Goal: Task Accomplishment & Management: Complete application form

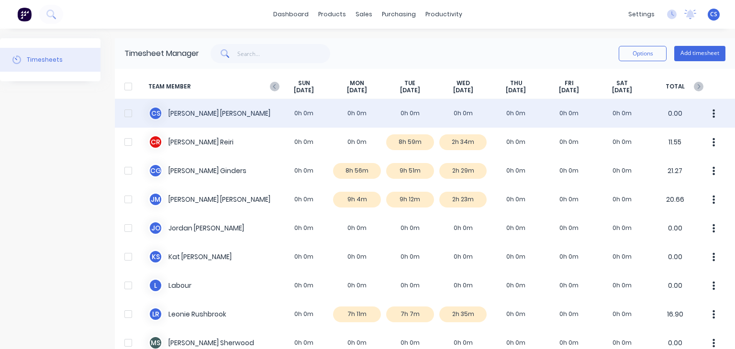
click at [411, 115] on div "C S [PERSON_NAME] 0h 0m 0h 0m 0h 0m 0h 0m 0h 0m 0h 0m 0h 0m 0.00" at bounding box center [425, 113] width 620 height 29
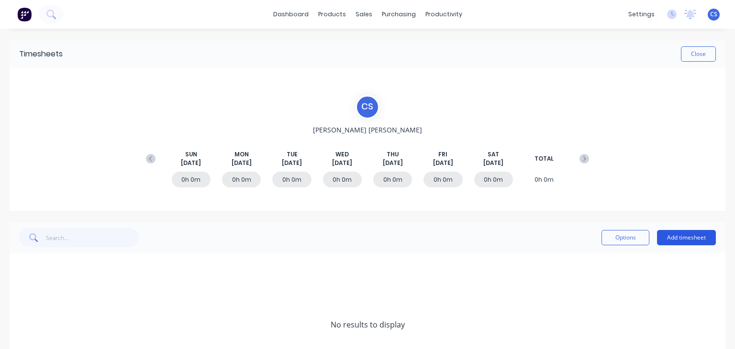
click at [677, 233] on button "Add timesheet" at bounding box center [686, 237] width 59 height 15
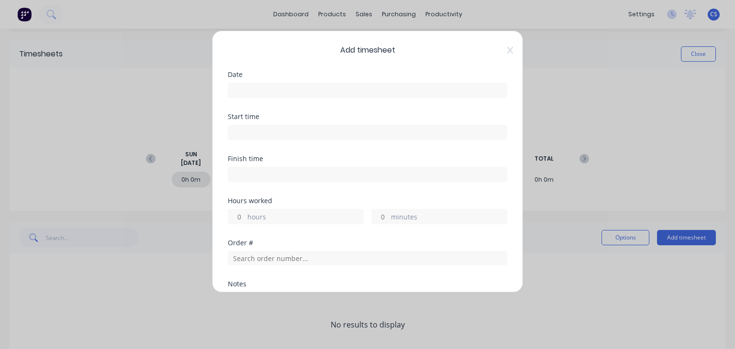
click at [252, 90] on input at bounding box center [367, 90] width 278 height 14
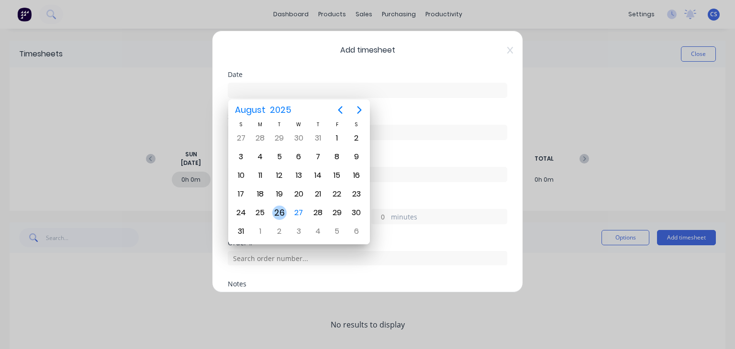
click at [275, 213] on div "26" at bounding box center [279, 213] width 14 height 14
type input "[DATE]"
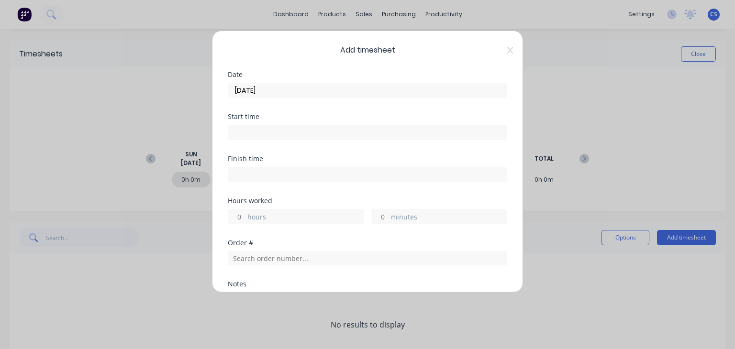
click at [245, 135] on input at bounding box center [367, 132] width 278 height 14
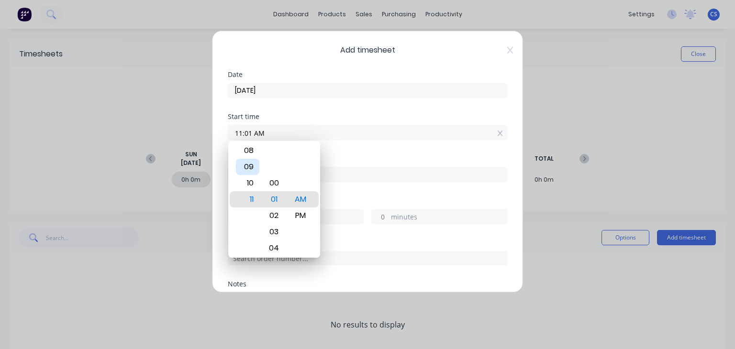
click at [252, 171] on div "09" at bounding box center [247, 167] width 23 height 16
click at [277, 180] on div "00" at bounding box center [273, 183] width 23 height 16
type input "09:00 AM"
click at [300, 199] on div "AM" at bounding box center [299, 199] width 23 height 16
click at [337, 172] on input at bounding box center [367, 174] width 278 height 14
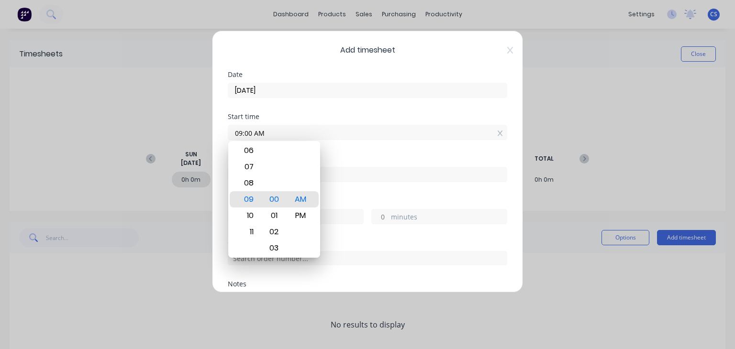
type input "11:01 AM"
type input "2"
type input "1"
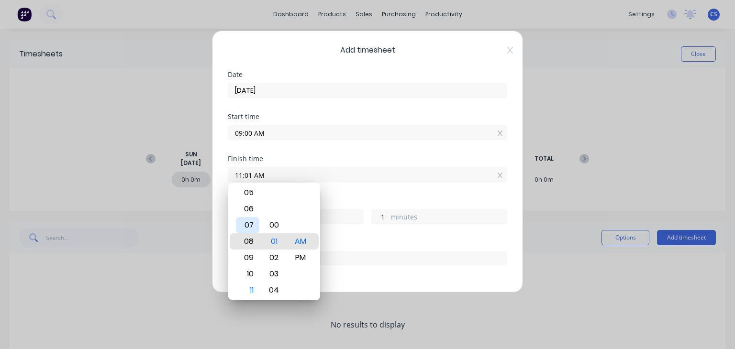
type input "07:01 AM"
type input "22"
type input "03:01 AM"
type input "18"
click at [250, 209] on div "01" at bounding box center [247, 209] width 23 height 16
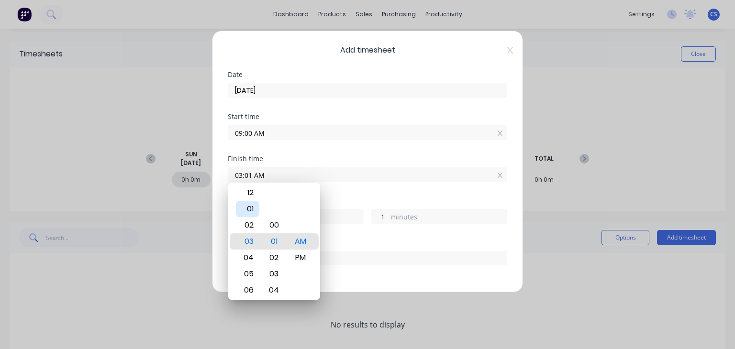
type input "01:01 AM"
type input "16"
type input "01:04 AM"
type input "4"
type input "01:06 AM"
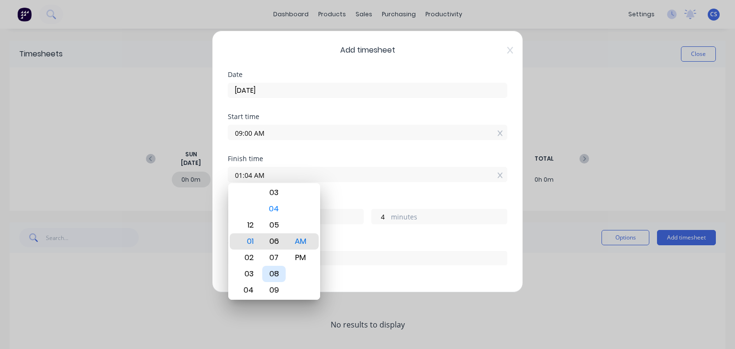
type input "6"
type input "01:09 AM"
type input "9"
type input "01:13 AM"
type input "13"
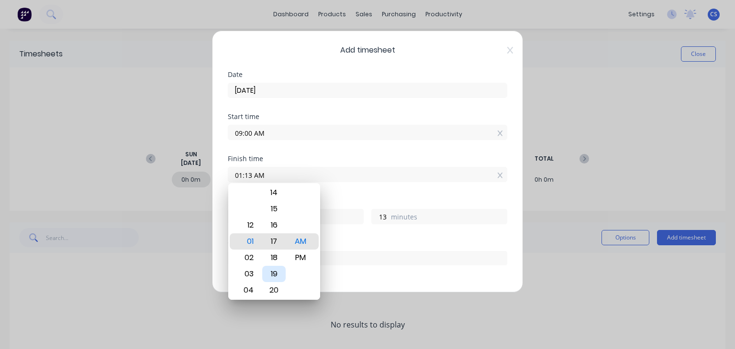
type input "01:17 AM"
type input "17"
type input "01:20 AM"
type input "20"
type input "01:24 AM"
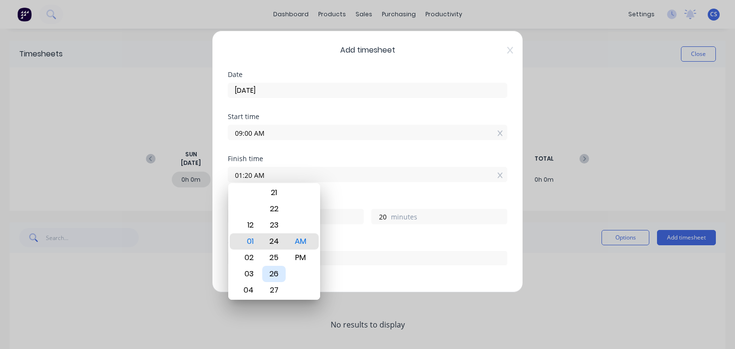
type input "24"
type input "01:28 AM"
type input "28"
click at [274, 275] on div "30" at bounding box center [273, 274] width 23 height 16
type input "01:30 AM"
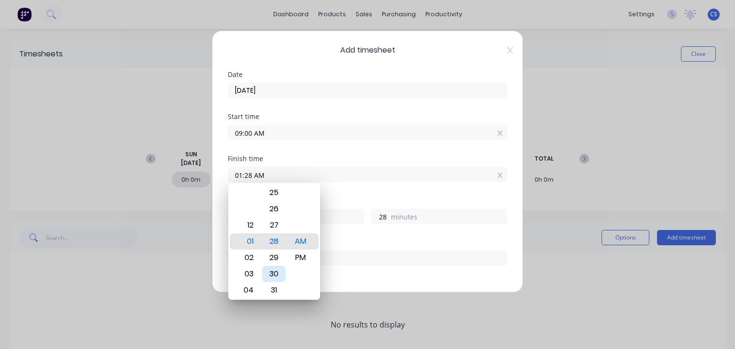
type input "30"
click at [298, 253] on div "PM" at bounding box center [299, 258] width 23 height 16
type input "01:30 PM"
type input "4"
click at [346, 165] on div "01:30 PM" at bounding box center [367, 174] width 279 height 18
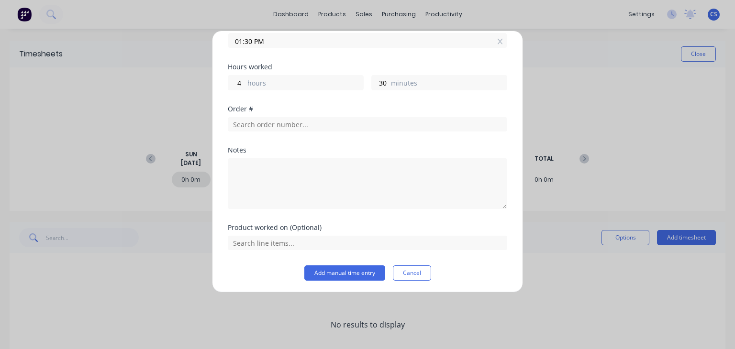
scroll to position [135, 0]
click at [356, 270] on button "Add manual time entry" at bounding box center [344, 271] width 81 height 15
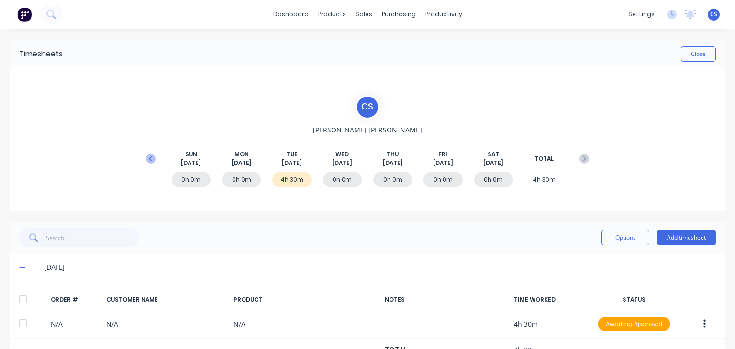
click at [147, 160] on icon at bounding box center [151, 159] width 10 height 10
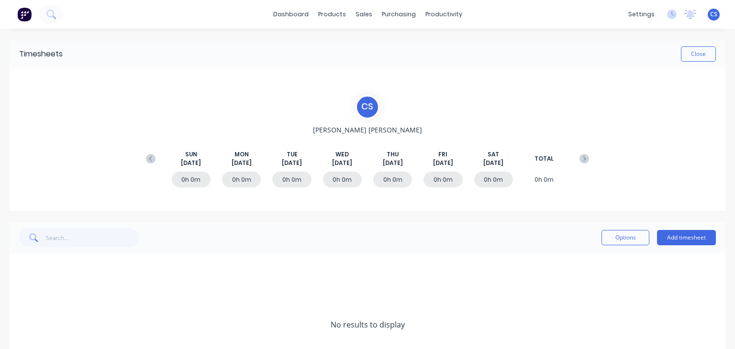
click at [444, 180] on div "0h 0m" at bounding box center [442, 180] width 39 height 16
click at [669, 235] on button "Add timesheet" at bounding box center [686, 237] width 59 height 15
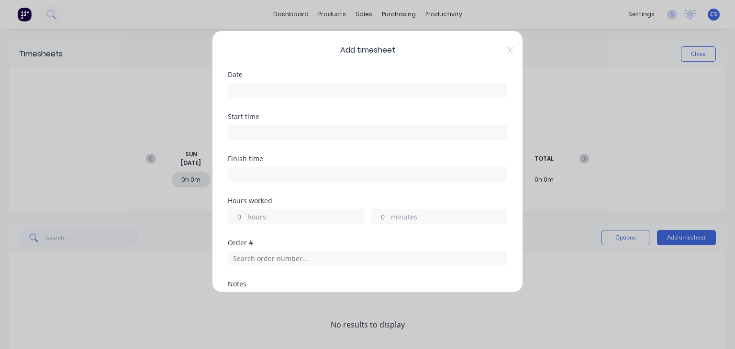
click at [238, 91] on input at bounding box center [367, 90] width 278 height 14
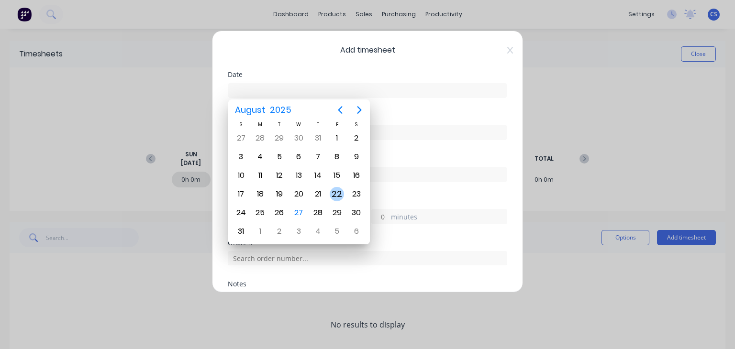
click at [336, 191] on div "22" at bounding box center [337, 194] width 14 height 14
type input "[DATE]"
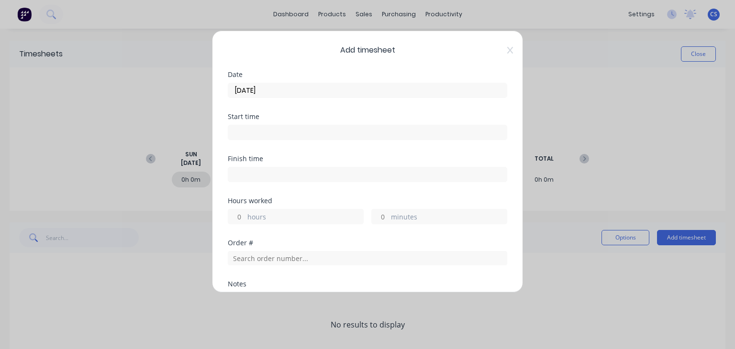
click at [247, 129] on input at bounding box center [367, 132] width 278 height 14
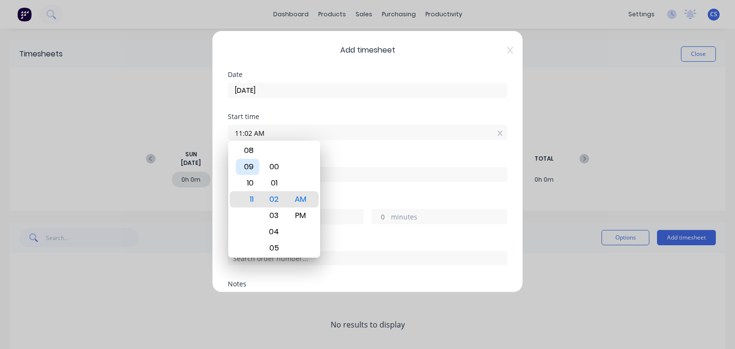
click at [251, 162] on div "09" at bounding box center [247, 167] width 23 height 16
click at [277, 166] on div "00" at bounding box center [273, 167] width 23 height 16
type input "09:00 AM"
click at [303, 197] on div "AM" at bounding box center [299, 199] width 23 height 16
click at [358, 162] on div "Finish time" at bounding box center [367, 168] width 279 height 27
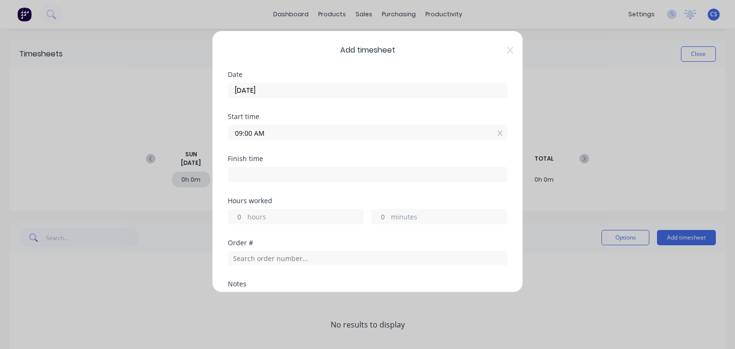
click at [241, 175] on input at bounding box center [367, 174] width 278 height 14
type input "11:02 AM"
type input "2"
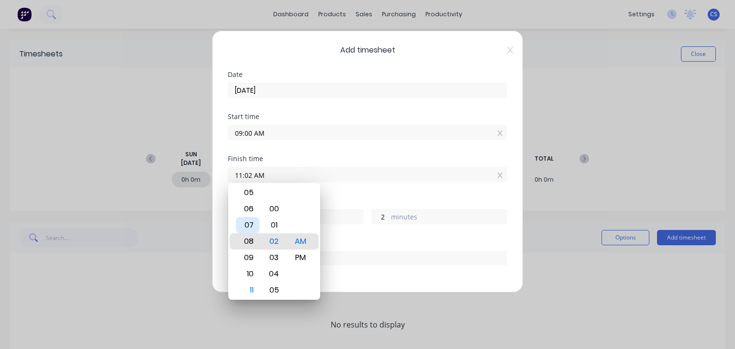
type input "07:02 AM"
type input "22"
type input "02:02 AM"
type input "17"
click at [251, 208] on div "12" at bounding box center [247, 209] width 23 height 16
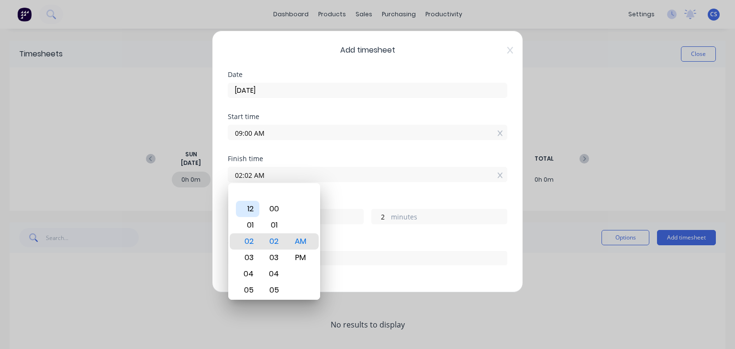
type input "12:02 AM"
type input "15"
click at [275, 210] on div "00" at bounding box center [273, 209] width 23 height 16
type input "12:00 AM"
type input "0"
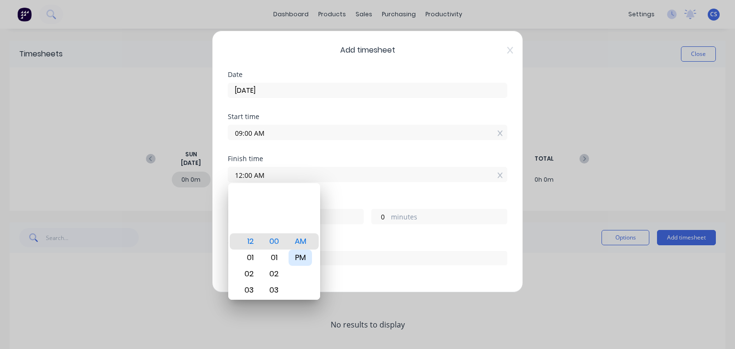
click at [297, 255] on div "PM" at bounding box center [299, 258] width 23 height 16
type input "12:00 PM"
type input "3"
click at [414, 245] on div "Order #" at bounding box center [367, 243] width 279 height 7
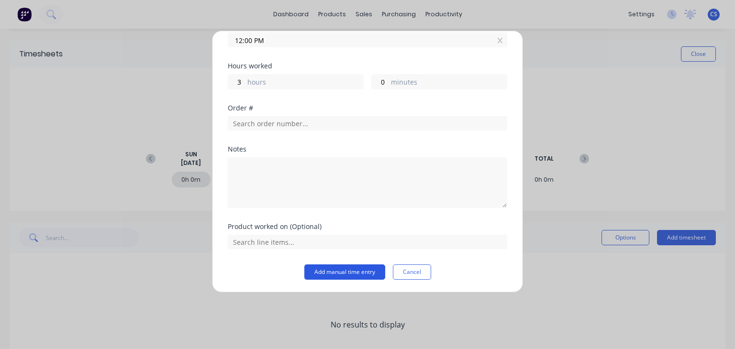
click at [348, 269] on button "Add manual time entry" at bounding box center [344, 271] width 81 height 15
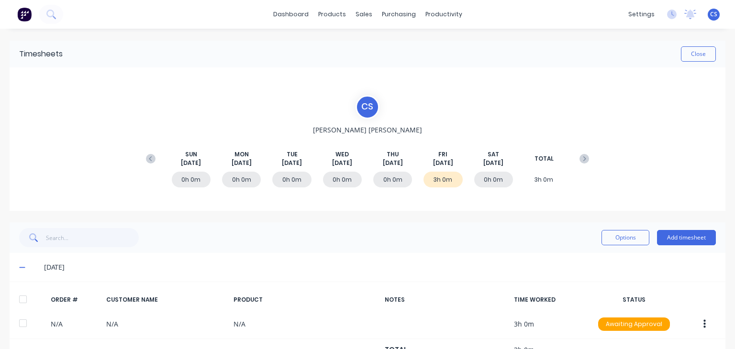
click at [385, 180] on div "0h 0m" at bounding box center [392, 180] width 39 height 16
click at [390, 176] on div "0h 0m" at bounding box center [392, 180] width 39 height 16
click at [672, 236] on button "Add timesheet" at bounding box center [686, 237] width 59 height 15
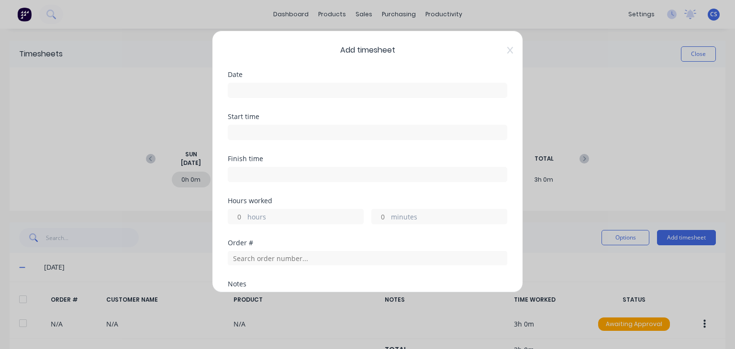
click at [244, 90] on input at bounding box center [367, 90] width 278 height 14
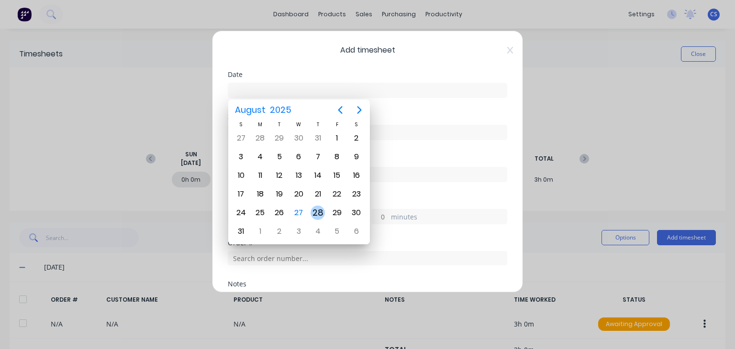
click at [318, 207] on div "28" at bounding box center [317, 213] width 14 height 14
type input "[DATE]"
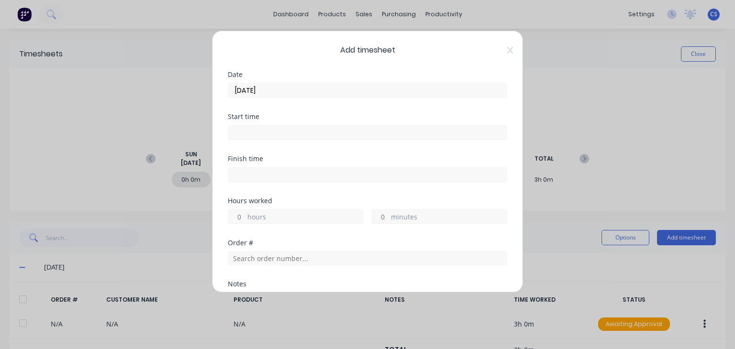
click at [239, 125] on input at bounding box center [367, 132] width 278 height 14
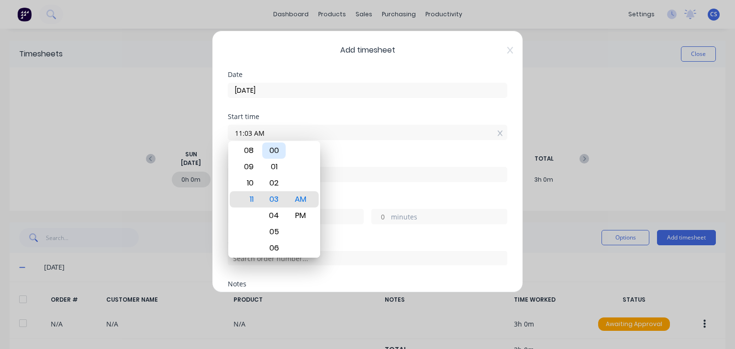
click at [268, 151] on div "00" at bounding box center [273, 151] width 23 height 16
type input "11:00 AM"
click at [263, 196] on div "00" at bounding box center [273, 199] width 23 height 16
click at [344, 175] on input at bounding box center [367, 174] width 278 height 14
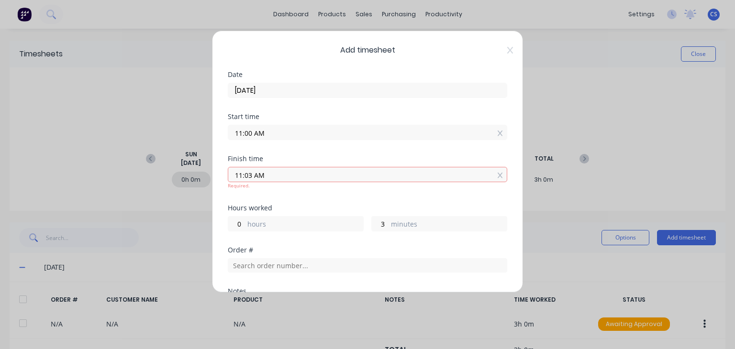
type input "11:03 AM"
type input "0"
type input "3"
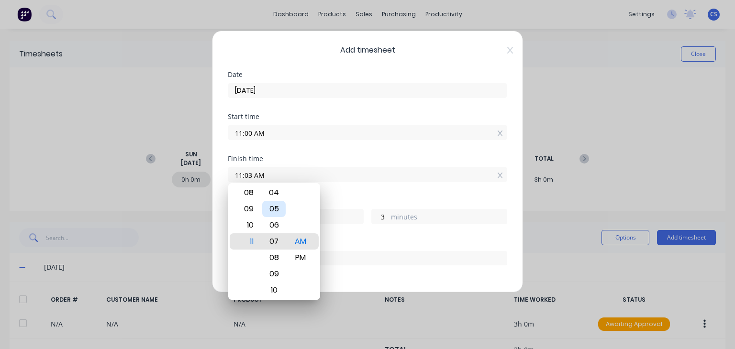
type input "11:07 AM"
type input "7"
type input "11:12 AM"
type input "12"
type input "11:16 AM"
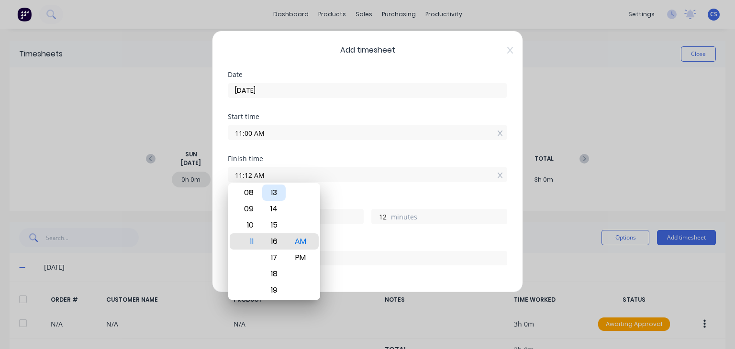
type input "16"
type input "11:20 AM"
type input "20"
type input "11:24 AM"
type input "24"
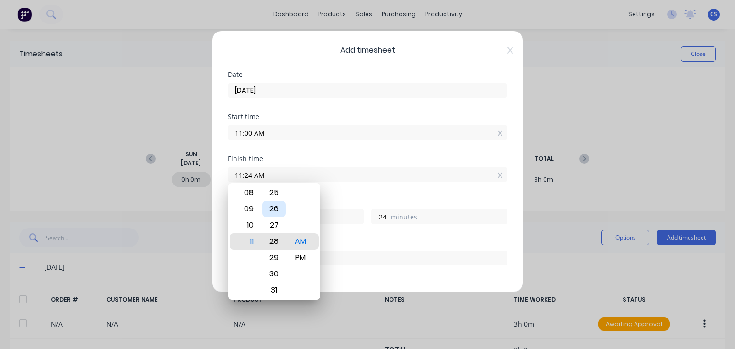
type input "11:28 AM"
type input "28"
click at [277, 277] on div "30" at bounding box center [273, 274] width 23 height 16
type input "11:30 AM"
type input "30"
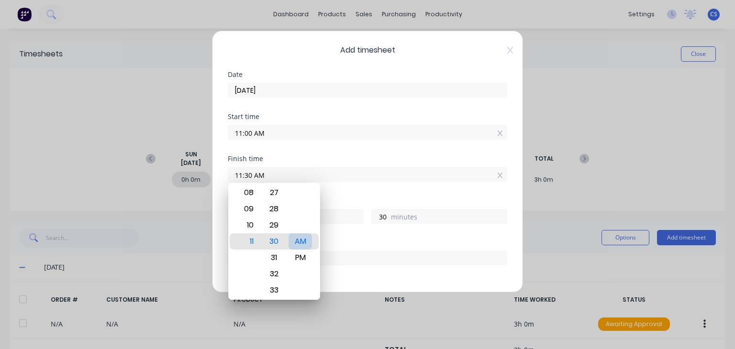
click at [295, 240] on div "AM" at bounding box center [299, 241] width 23 height 16
click at [377, 149] on div "Start time 11:00 AM" at bounding box center [367, 134] width 279 height 42
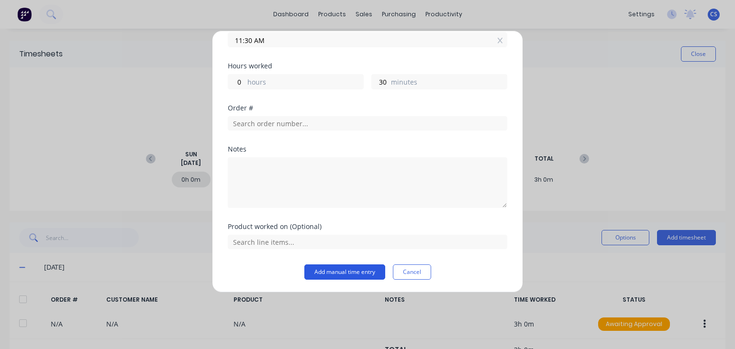
click at [355, 271] on button "Add manual time entry" at bounding box center [344, 271] width 81 height 15
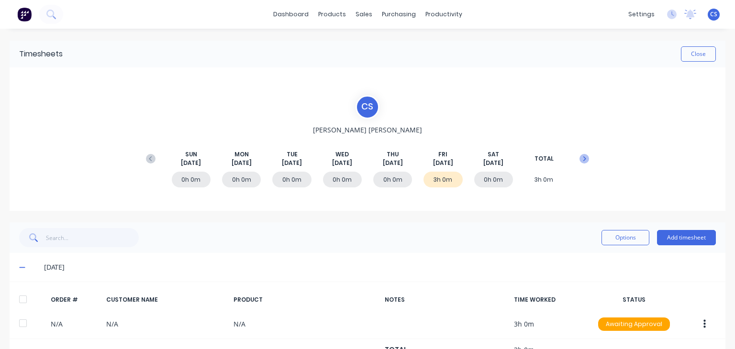
click at [579, 154] on icon at bounding box center [584, 159] width 10 height 10
click at [397, 181] on div "0h 30m" at bounding box center [392, 180] width 39 height 16
click at [378, 181] on div "0h 30m" at bounding box center [392, 180] width 39 height 16
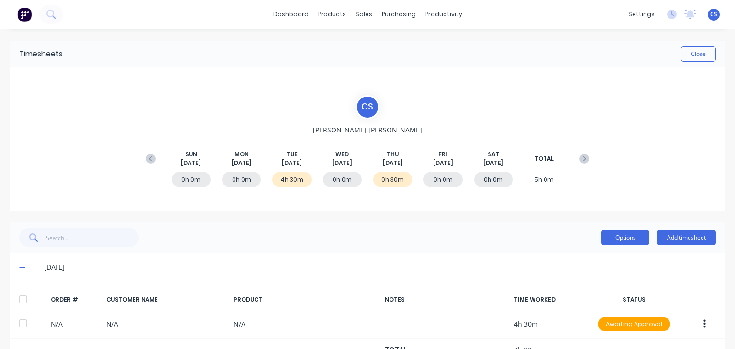
click at [617, 236] on button "Options" at bounding box center [625, 237] width 48 height 15
click at [385, 178] on div "0h 30m" at bounding box center [392, 180] width 39 height 16
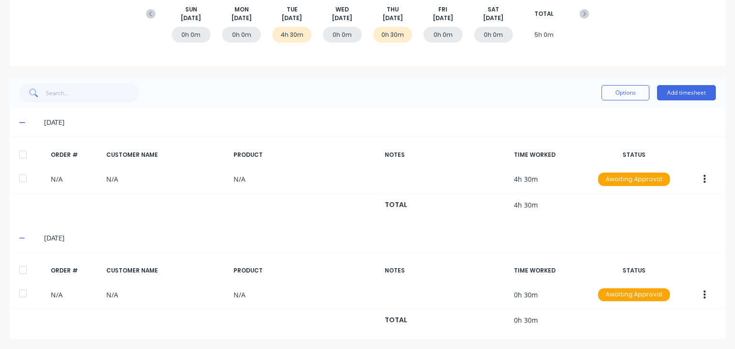
scroll to position [146, 0]
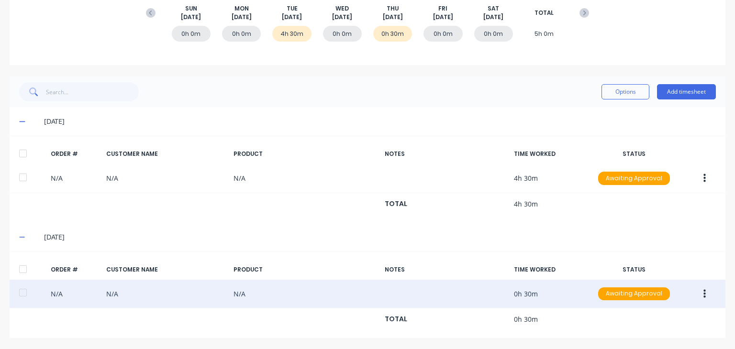
click at [703, 290] on icon "button" at bounding box center [704, 294] width 2 height 11
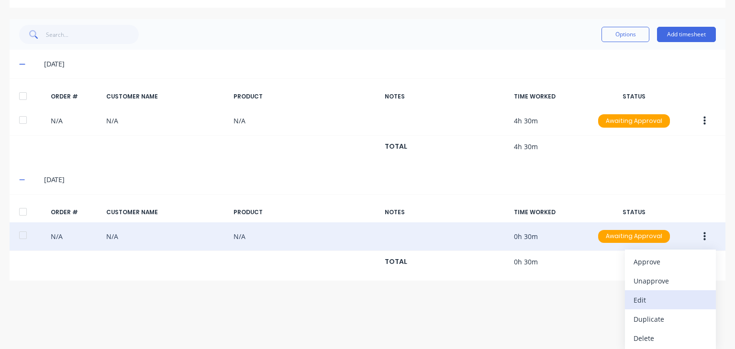
click at [646, 297] on div "Edit" at bounding box center [670, 300] width 74 height 14
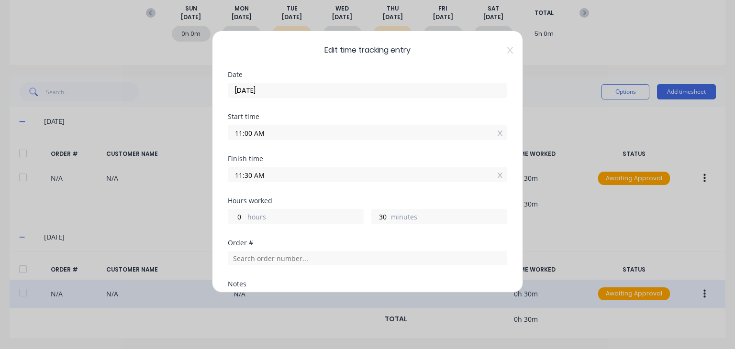
click at [272, 88] on input "[DATE]" at bounding box center [367, 90] width 278 height 14
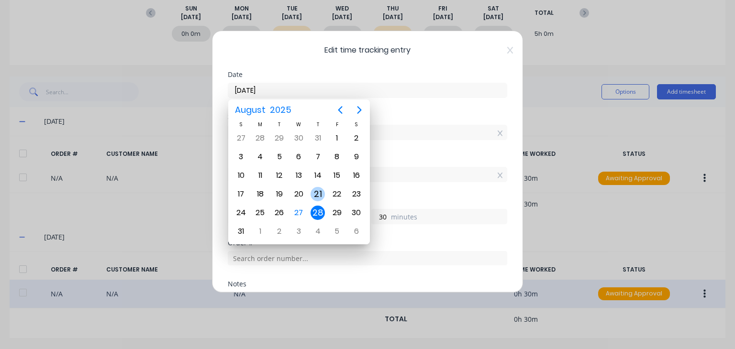
click at [314, 189] on div "21" at bounding box center [317, 194] width 14 height 14
type input "[DATE]"
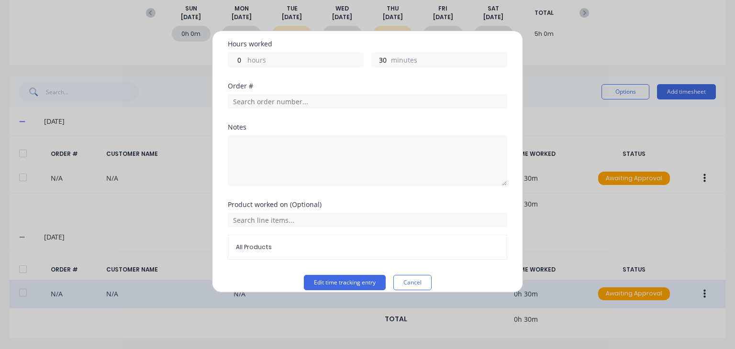
scroll to position [167, 0]
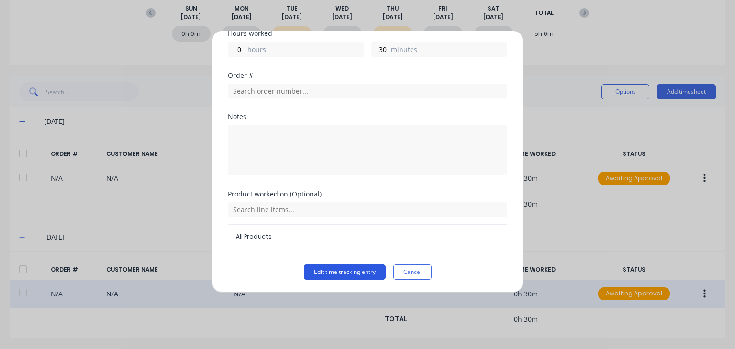
click at [341, 268] on button "Edit time tracking entry" at bounding box center [345, 271] width 82 height 15
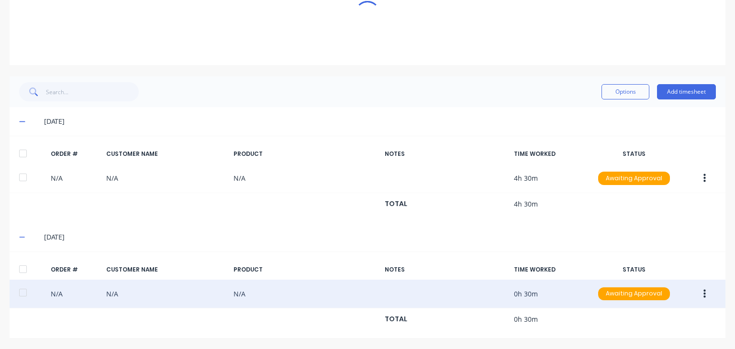
scroll to position [31, 0]
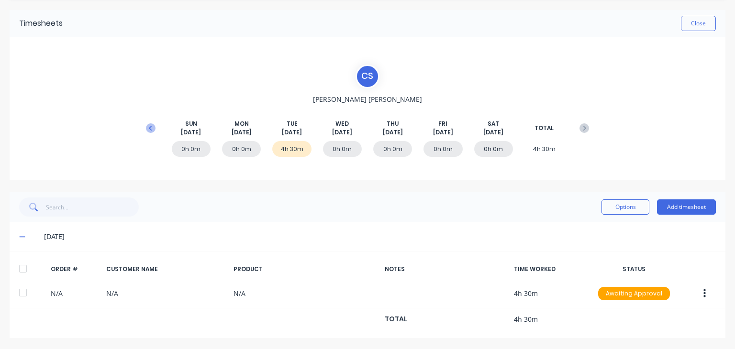
click at [148, 129] on icon at bounding box center [151, 128] width 10 height 10
click at [579, 127] on icon at bounding box center [584, 128] width 10 height 10
click at [344, 148] on div "0h 0m" at bounding box center [342, 149] width 39 height 16
click at [686, 205] on button "Add timesheet" at bounding box center [686, 206] width 59 height 15
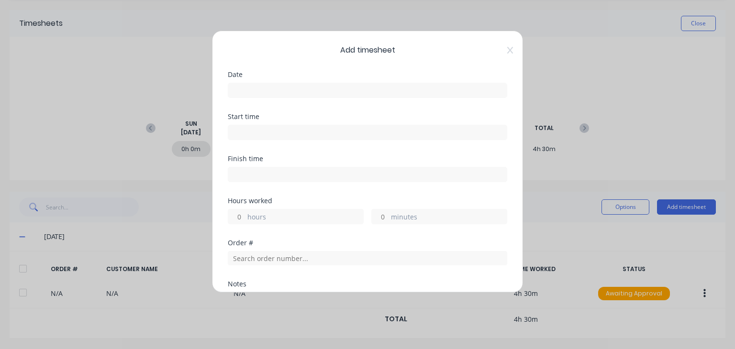
click at [242, 131] on input at bounding box center [367, 132] width 278 height 14
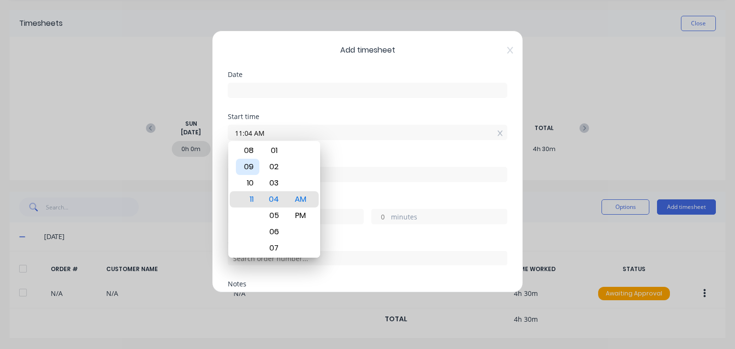
click at [251, 167] on div "09" at bounding box center [247, 167] width 23 height 16
click at [276, 180] on div "30" at bounding box center [273, 183] width 23 height 16
type input "09:30 AM"
click at [295, 196] on div "AM" at bounding box center [299, 199] width 23 height 16
click at [375, 147] on div "Start time 09:30 AM" at bounding box center [367, 134] width 279 height 42
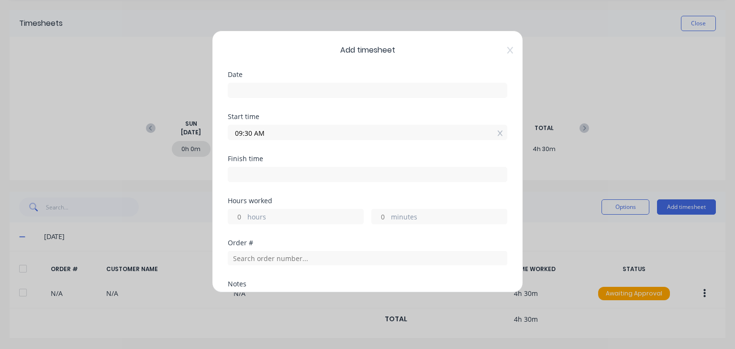
click at [250, 175] on input at bounding box center [367, 174] width 278 height 14
type input "11:04 AM"
type input "1"
type input "34"
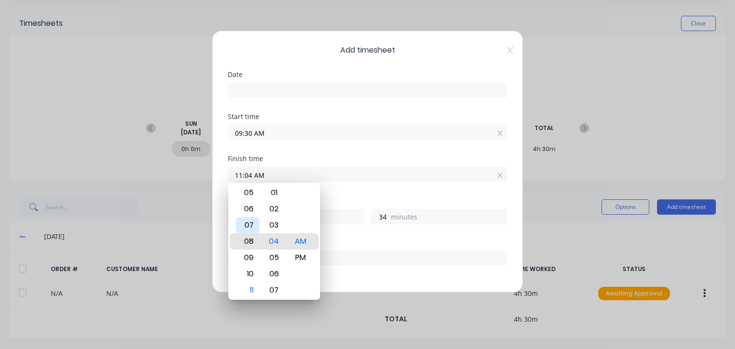
type input "08:04 AM"
type input "22"
type input "06:04 AM"
type input "20"
type input "03:04 AM"
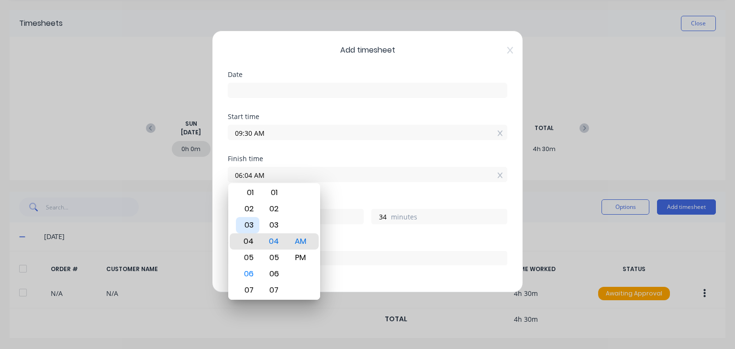
type input "17"
click at [253, 209] on div "01" at bounding box center [247, 209] width 23 height 16
type input "01:04 AM"
type input "15"
type input "01:07 AM"
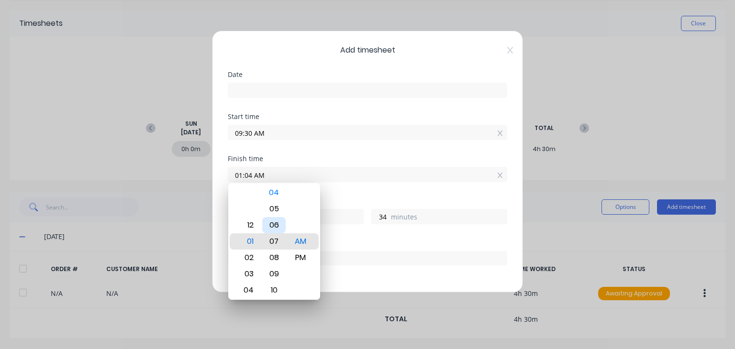
type input "37"
type input "01:12 AM"
type input "42"
type input "01:16 AM"
type input "46"
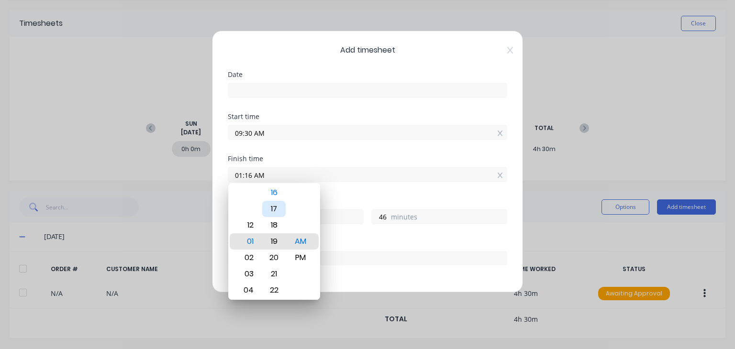
type input "01:20 AM"
type input "50"
type input "01:24 AM"
type input "54"
type input "01:29 AM"
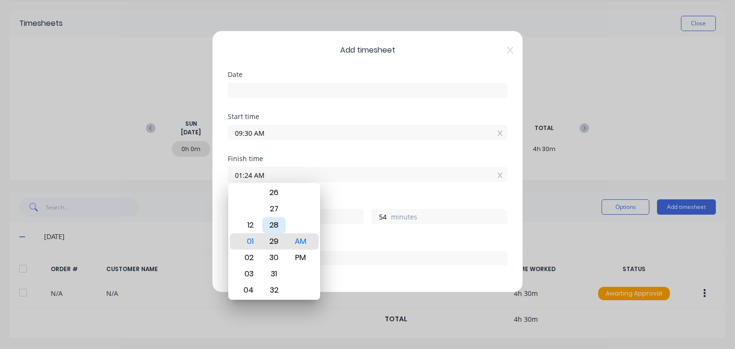
type input "59"
click at [279, 257] on div "30" at bounding box center [273, 258] width 23 height 16
type input "01:30 AM"
type input "16"
type input "0"
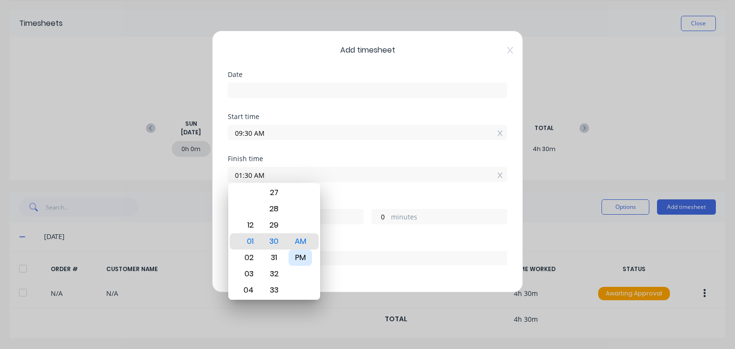
click at [304, 257] on div "PM" at bounding box center [299, 258] width 23 height 16
type input "01:30 PM"
type input "4"
click at [362, 175] on input "01:30 PM" at bounding box center [367, 174] width 278 height 14
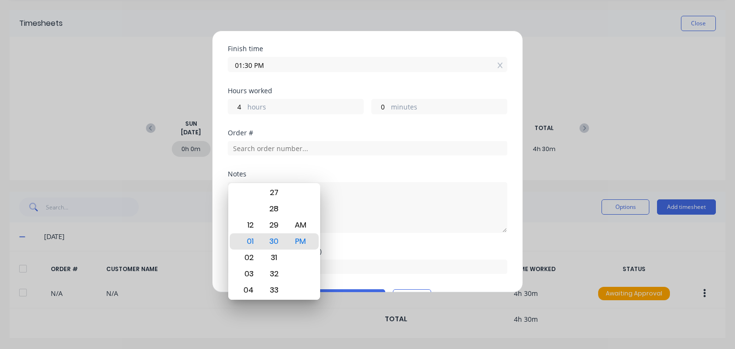
scroll to position [125, 0]
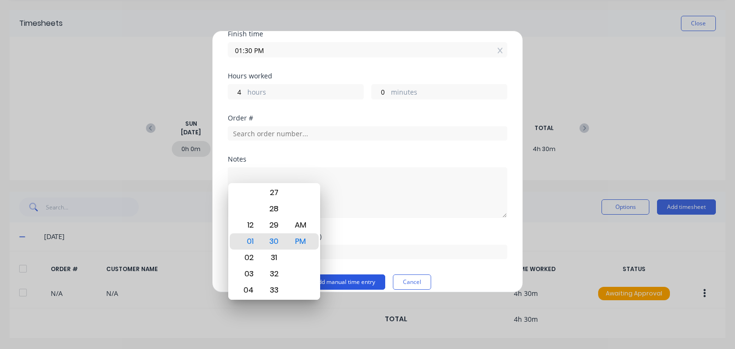
click at [356, 279] on button "Add manual time entry" at bounding box center [344, 282] width 81 height 15
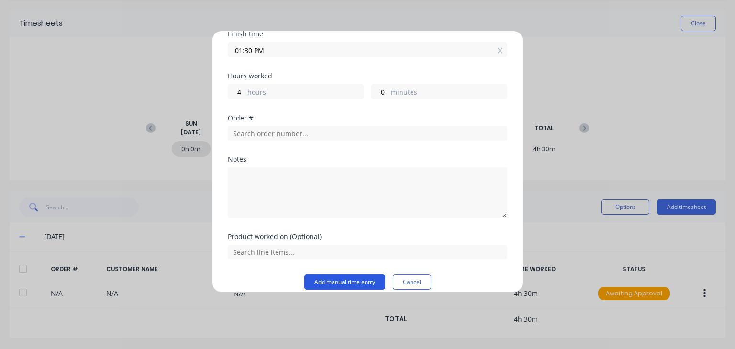
click at [335, 278] on button "Add manual time entry" at bounding box center [344, 282] width 81 height 15
click at [358, 280] on button "Add manual time entry" at bounding box center [344, 282] width 81 height 15
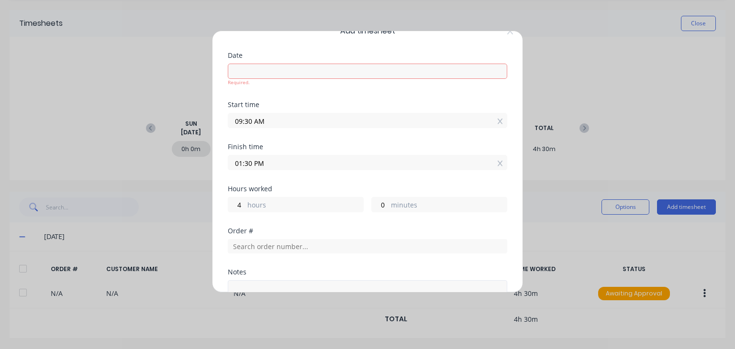
scroll to position [0, 0]
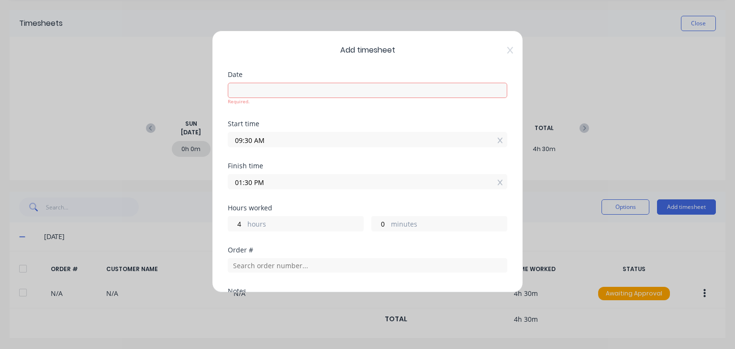
click at [247, 90] on input at bounding box center [367, 90] width 278 height 14
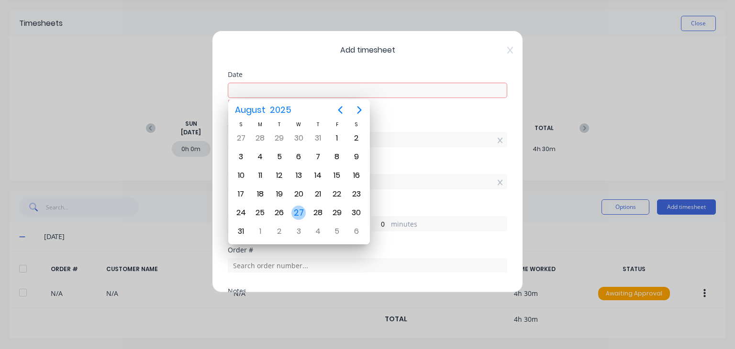
click at [297, 207] on div "27" at bounding box center [298, 213] width 14 height 14
type input "[DATE]"
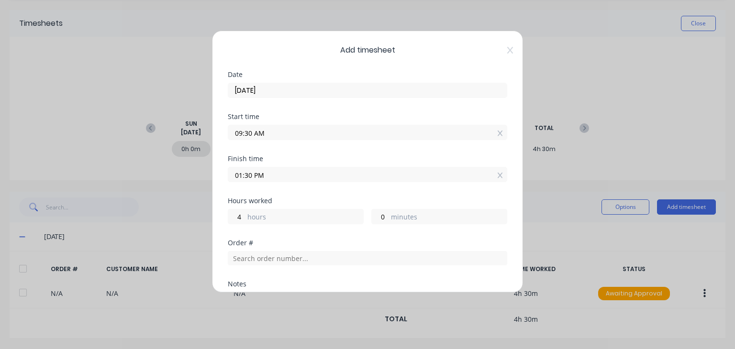
scroll to position [135, 0]
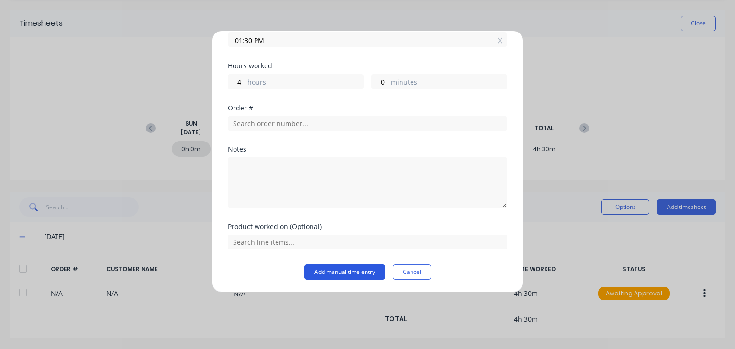
click at [340, 274] on button "Add manual time entry" at bounding box center [344, 271] width 81 height 15
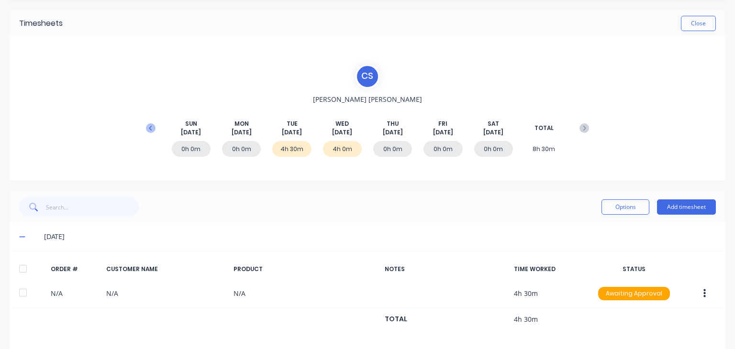
click at [148, 129] on icon at bounding box center [151, 128] width 10 height 10
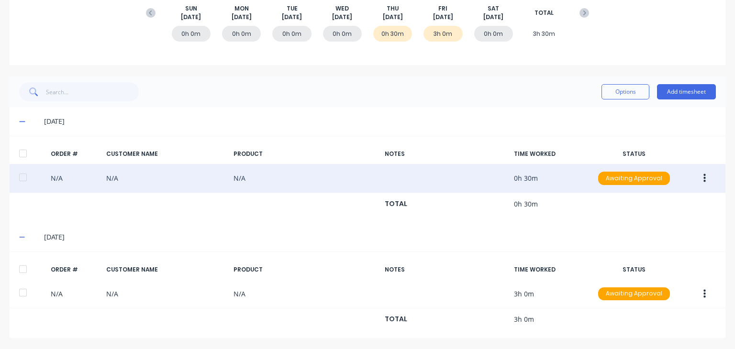
click at [693, 176] on button "button" at bounding box center [704, 178] width 22 height 17
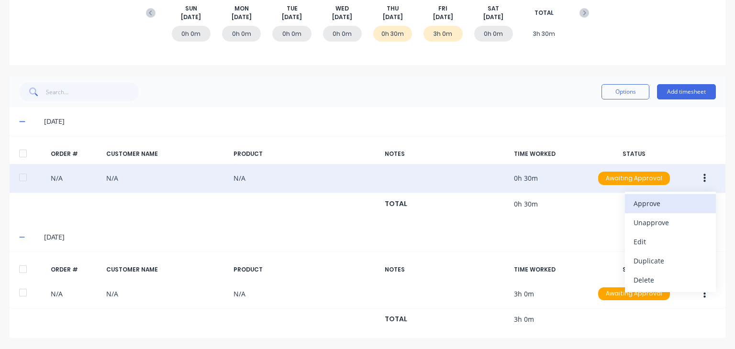
click at [650, 198] on div "Approve" at bounding box center [670, 204] width 74 height 14
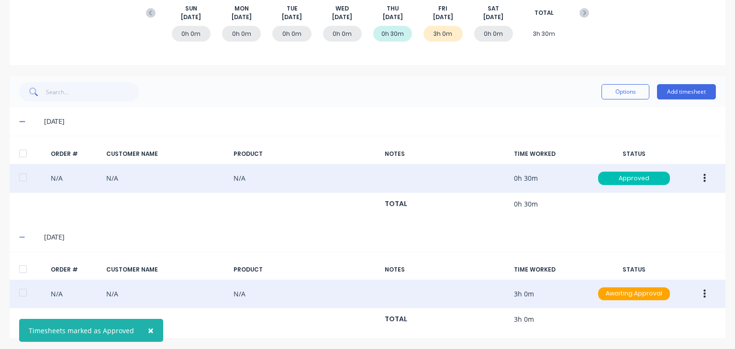
click at [699, 292] on button "button" at bounding box center [704, 294] width 22 height 17
click at [656, 315] on div "Approve" at bounding box center [670, 319] width 74 height 14
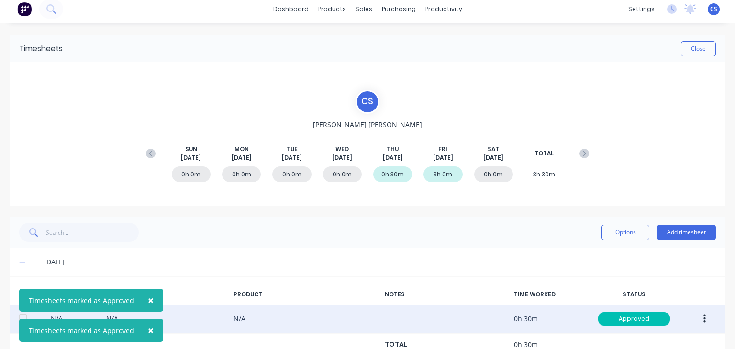
scroll to position [0, 0]
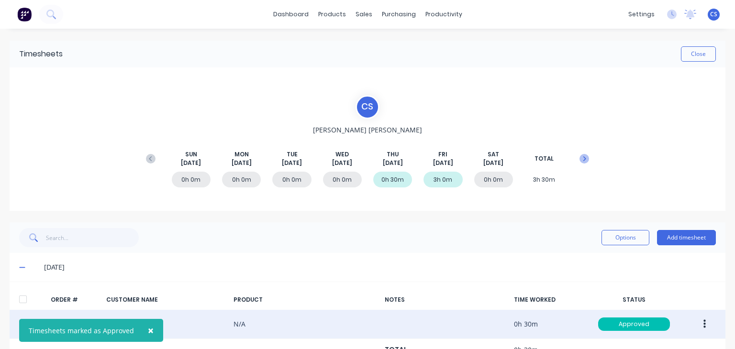
click at [581, 156] on icon at bounding box center [584, 159] width 10 height 10
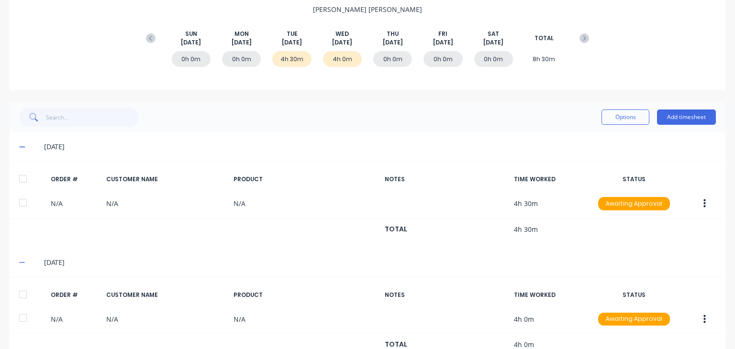
scroll to position [143, 0]
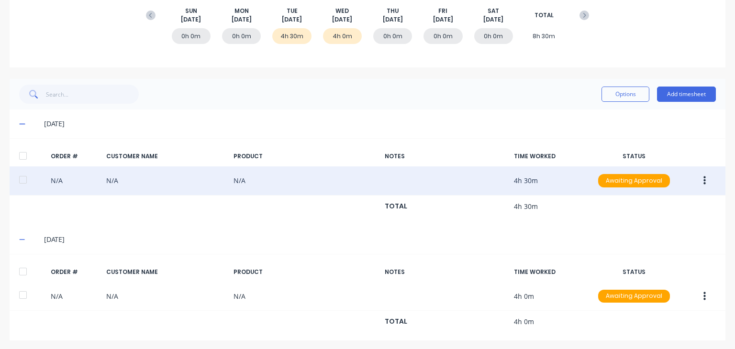
click at [703, 180] on icon "button" at bounding box center [704, 181] width 2 height 11
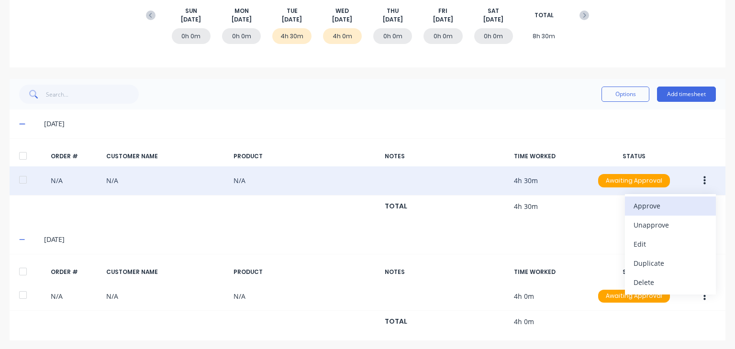
click at [654, 208] on div "Approve" at bounding box center [670, 206] width 74 height 14
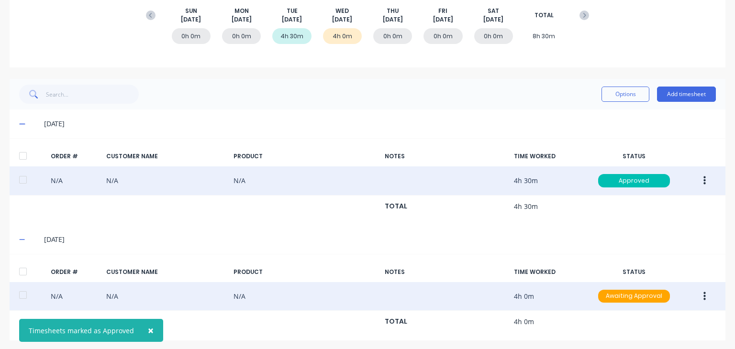
click at [698, 293] on button "button" at bounding box center [704, 296] width 22 height 17
click at [662, 319] on div "Approve" at bounding box center [670, 322] width 74 height 14
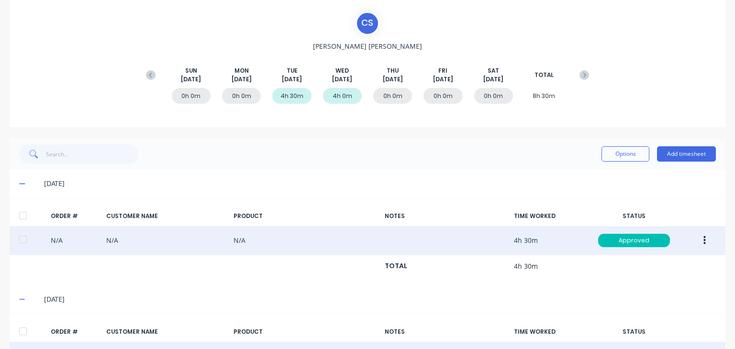
scroll to position [0, 0]
